Goal: Task Accomplishment & Management: Manage account settings

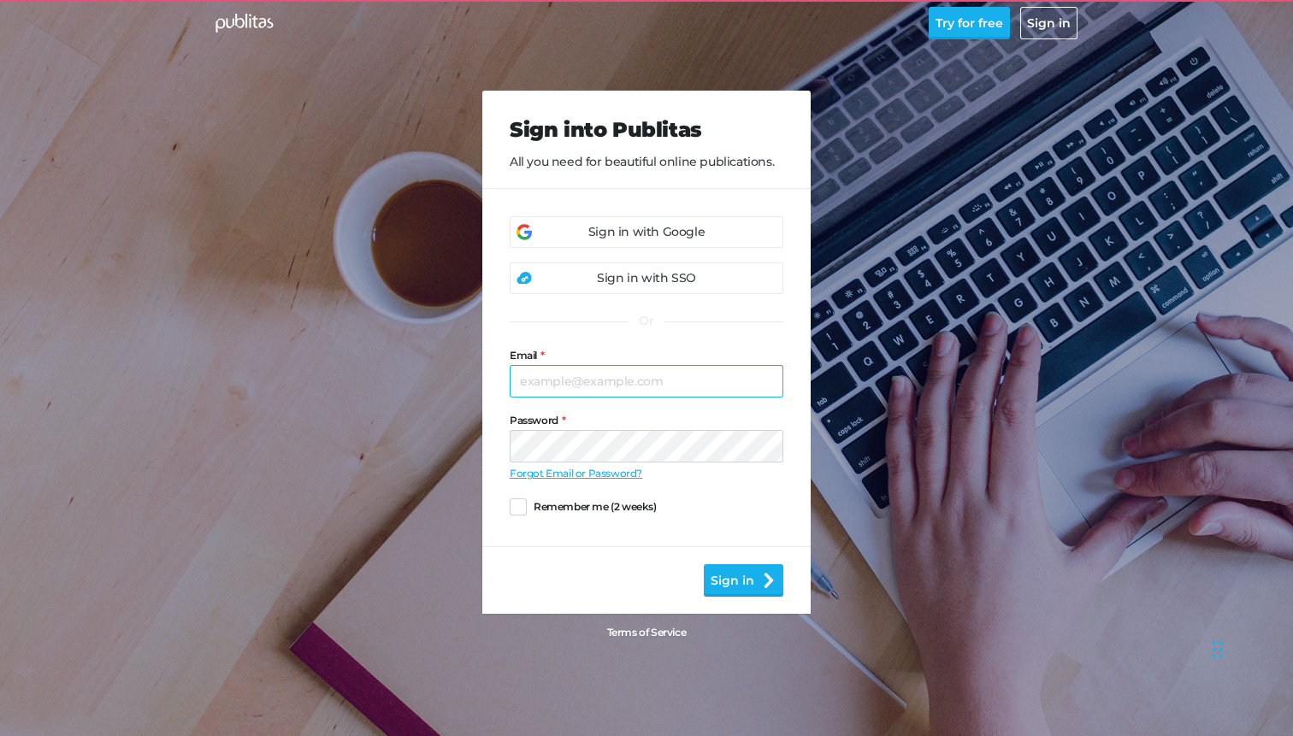
click at [565, 393] on input "Email" at bounding box center [647, 381] width 274 height 33
type input "italo@publitas.com"
click at [674, 229] on div "Sign in with Google" at bounding box center [646, 232] width 116 height 18
